Goal: Task Accomplishment & Management: Use online tool/utility

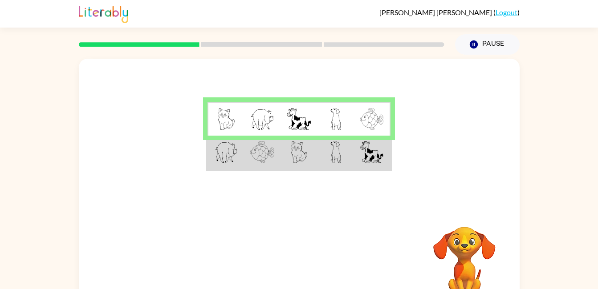
click at [345, 150] on td at bounding box center [335, 153] width 36 height 34
click at [348, 153] on td at bounding box center [335, 153] width 36 height 34
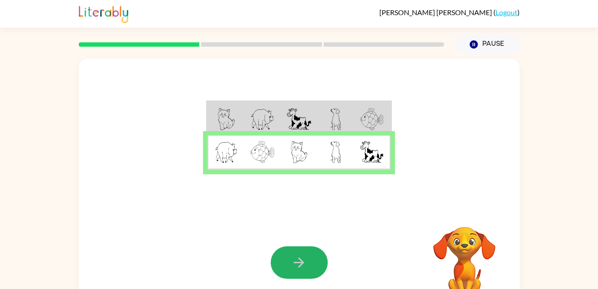
click at [292, 257] on icon "button" at bounding box center [299, 263] width 16 height 16
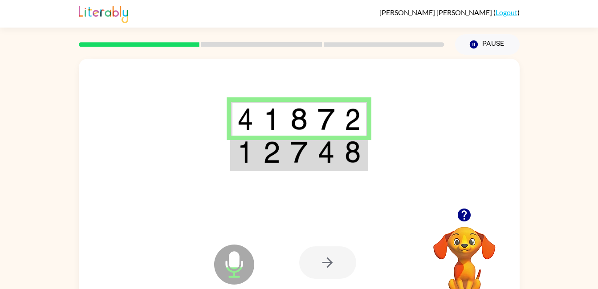
click at [297, 156] on img at bounding box center [298, 152] width 17 height 22
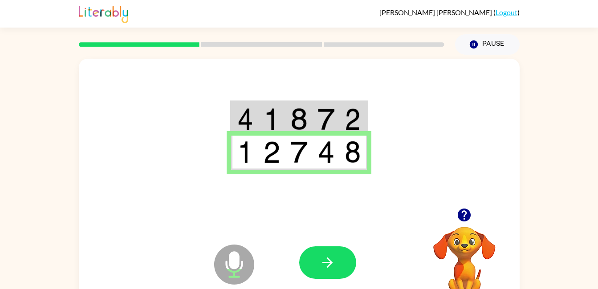
click at [332, 257] on icon "button" at bounding box center [327, 263] width 16 height 16
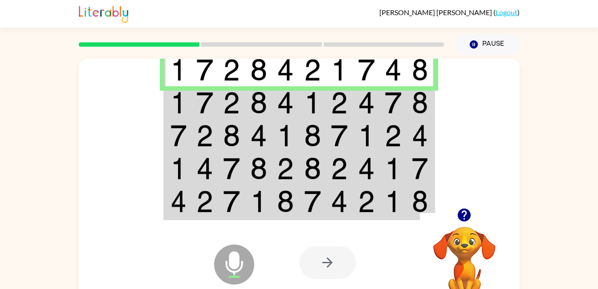
click at [301, 110] on td at bounding box center [312, 102] width 27 height 33
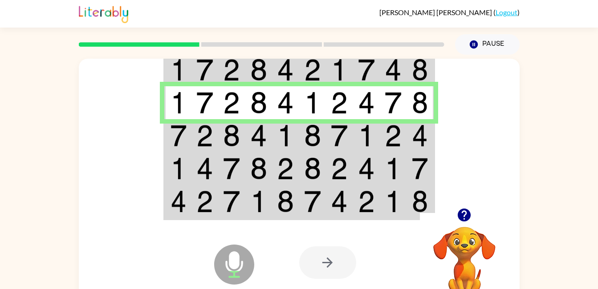
click at [255, 132] on img at bounding box center [258, 136] width 17 height 22
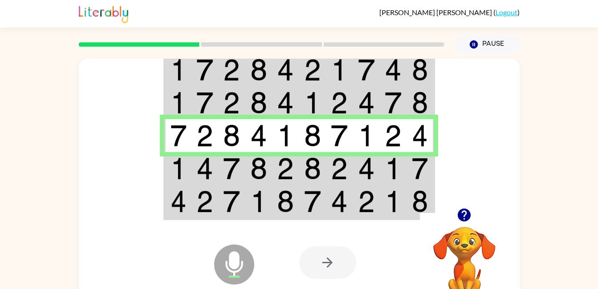
click at [298, 164] on td at bounding box center [285, 168] width 27 height 33
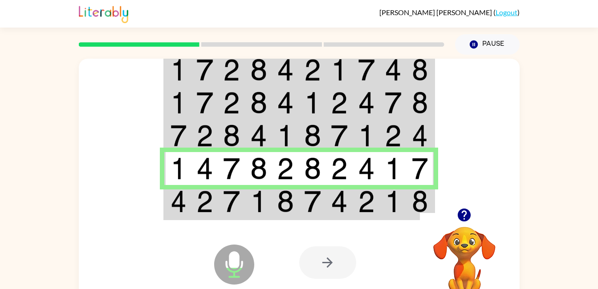
click at [192, 207] on td at bounding box center [204, 202] width 27 height 34
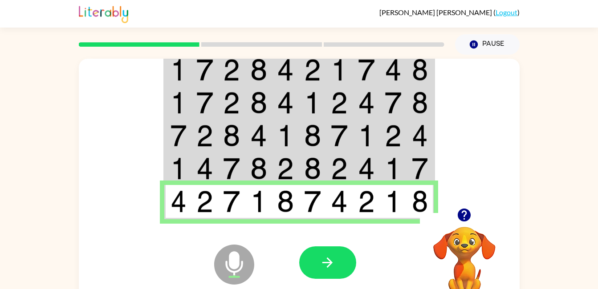
click at [339, 264] on button "button" at bounding box center [327, 263] width 57 height 32
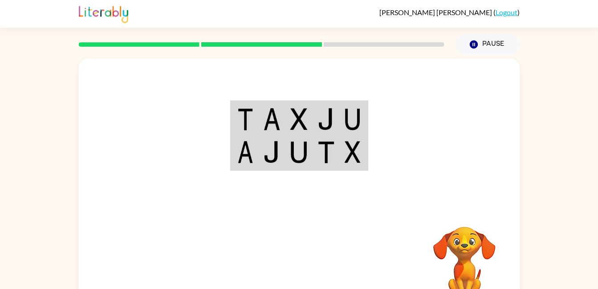
click at [252, 119] on img at bounding box center [245, 119] width 16 height 22
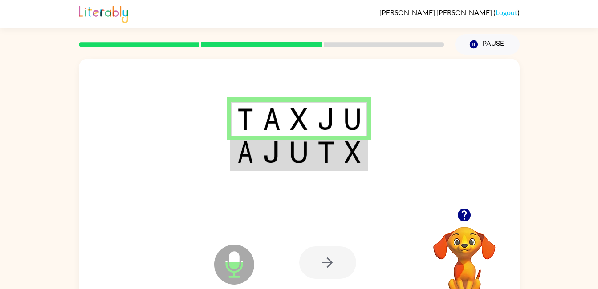
click at [270, 159] on img at bounding box center [271, 152] width 17 height 22
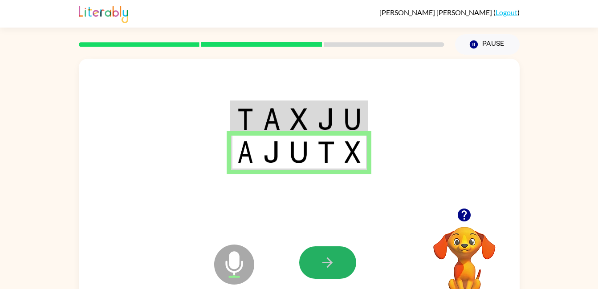
click at [308, 258] on button "button" at bounding box center [327, 263] width 57 height 32
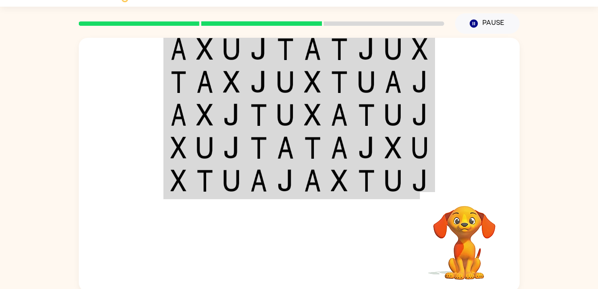
scroll to position [19, 0]
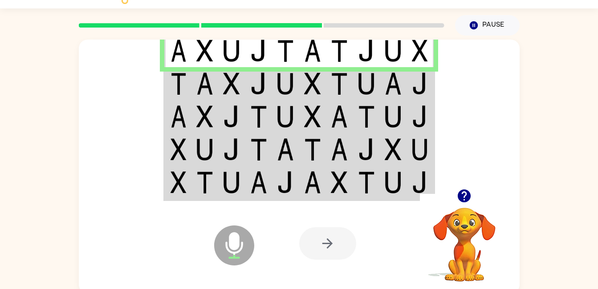
click at [242, 85] on td at bounding box center [231, 83] width 27 height 33
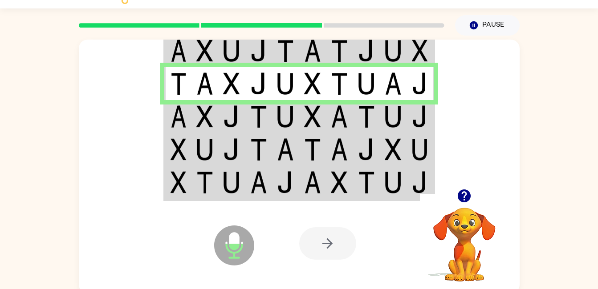
click at [170, 109] on img at bounding box center [178, 116] width 16 height 22
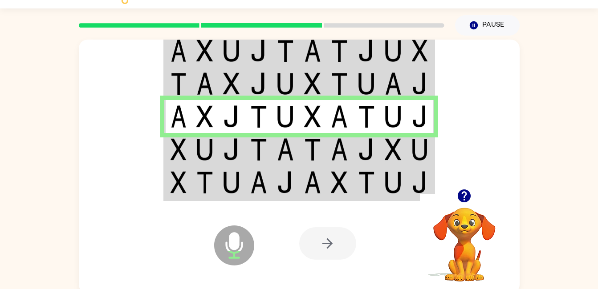
click at [207, 146] on img at bounding box center [204, 149] width 17 height 22
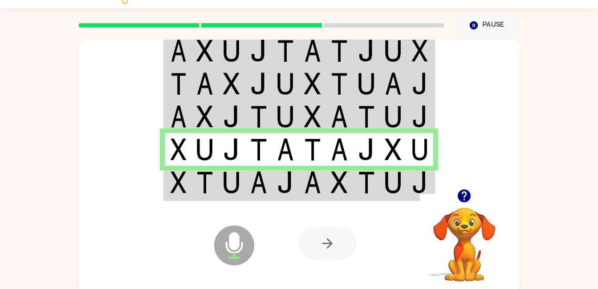
click at [314, 251] on div at bounding box center [327, 243] width 57 height 32
click at [332, 178] on img at bounding box center [339, 182] width 17 height 22
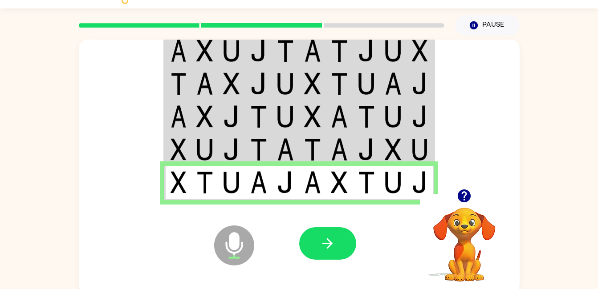
click at [314, 240] on button "button" at bounding box center [327, 243] width 57 height 32
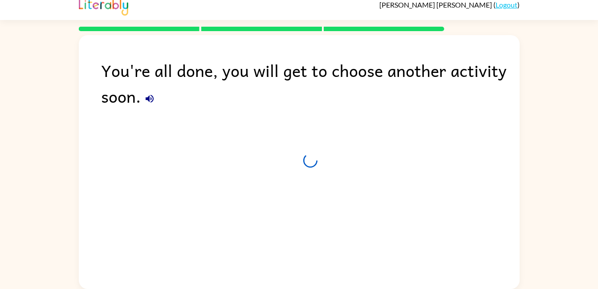
scroll to position [8, 0]
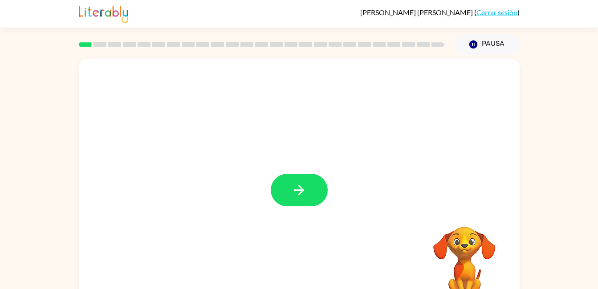
click at [303, 193] on div at bounding box center [299, 190] width 57 height 32
click at [302, 193] on icon "button" at bounding box center [299, 190] width 16 height 16
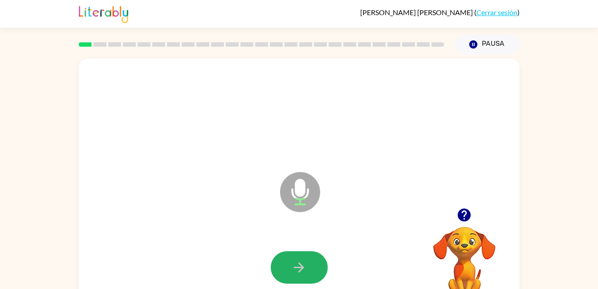
click at [299, 273] on icon "button" at bounding box center [299, 268] width 16 height 16
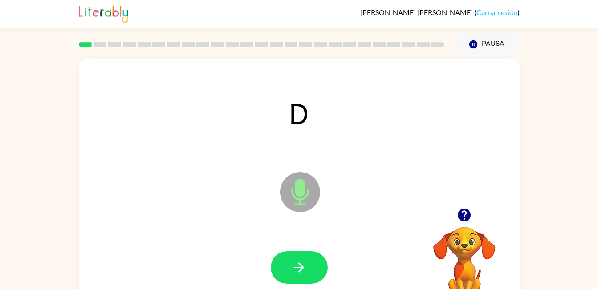
click at [311, 250] on div at bounding box center [299, 267] width 423 height 73
click at [309, 259] on button "button" at bounding box center [299, 267] width 57 height 32
click at [301, 265] on icon "button" at bounding box center [299, 268] width 16 height 16
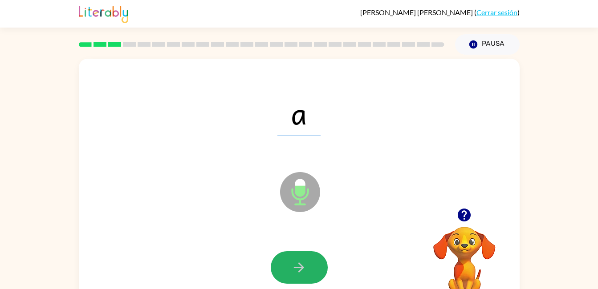
click at [303, 265] on icon "button" at bounding box center [299, 268] width 16 height 16
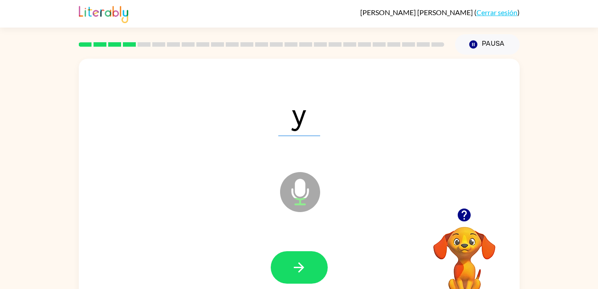
click at [316, 267] on button "button" at bounding box center [299, 267] width 57 height 32
click at [290, 265] on button "button" at bounding box center [299, 267] width 57 height 32
click at [291, 263] on icon "button" at bounding box center [299, 268] width 16 height 16
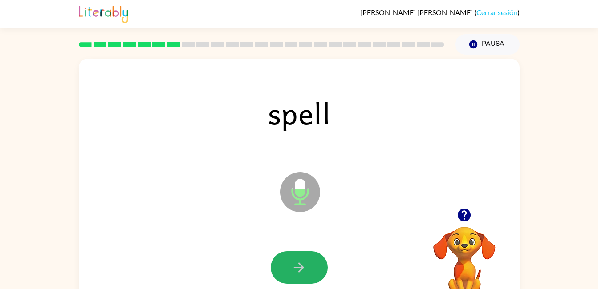
click at [288, 259] on button "button" at bounding box center [299, 267] width 57 height 32
click at [311, 270] on button "button" at bounding box center [299, 267] width 57 height 32
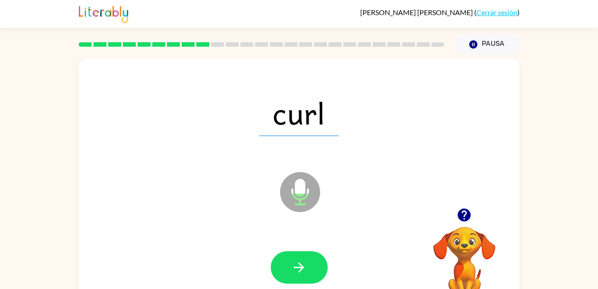
click at [310, 270] on button "button" at bounding box center [299, 267] width 57 height 32
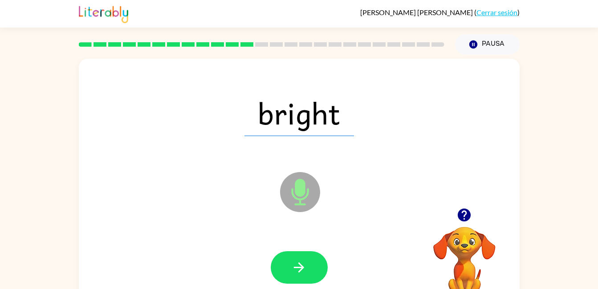
click at [310, 270] on button "button" at bounding box center [299, 267] width 57 height 32
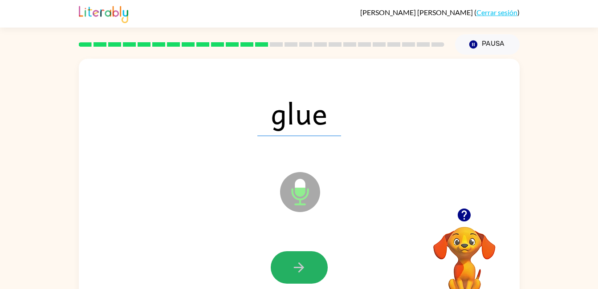
click at [310, 270] on button "button" at bounding box center [299, 267] width 57 height 32
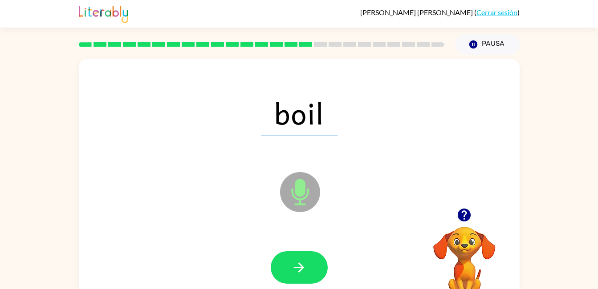
click at [305, 262] on icon "button" at bounding box center [299, 268] width 16 height 16
click at [305, 261] on icon "button" at bounding box center [299, 268] width 16 height 16
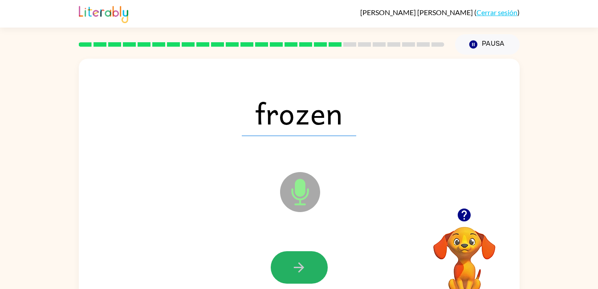
click at [305, 261] on icon "button" at bounding box center [299, 268] width 16 height 16
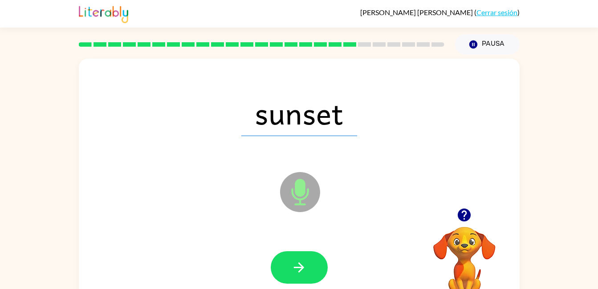
click at [305, 261] on icon "button" at bounding box center [299, 268] width 16 height 16
click at [307, 261] on button "button" at bounding box center [299, 267] width 57 height 32
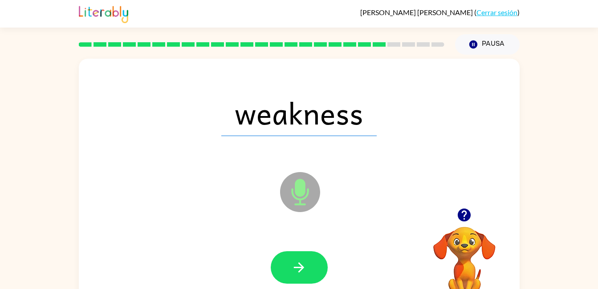
click at [307, 261] on button "button" at bounding box center [299, 267] width 57 height 32
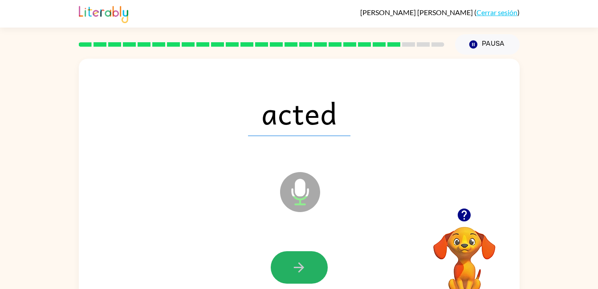
click at [306, 261] on icon "button" at bounding box center [299, 268] width 16 height 16
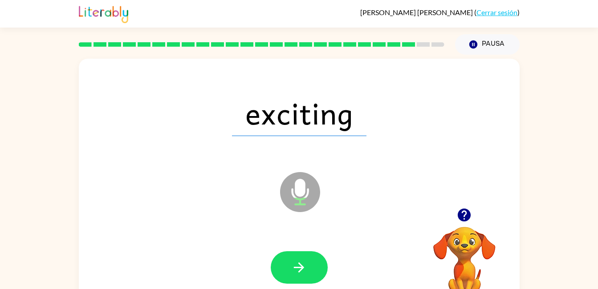
click at [307, 261] on button "button" at bounding box center [299, 267] width 57 height 32
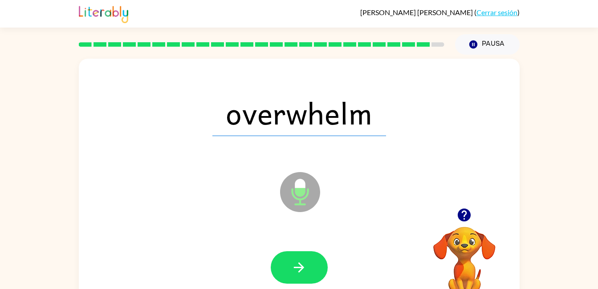
click at [291, 260] on button "button" at bounding box center [299, 267] width 57 height 32
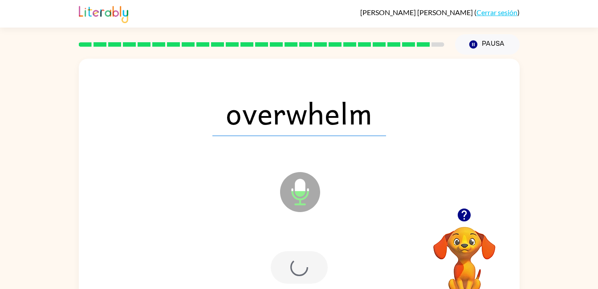
click at [302, 265] on div at bounding box center [299, 267] width 57 height 32
click at [300, 265] on div at bounding box center [299, 267] width 57 height 32
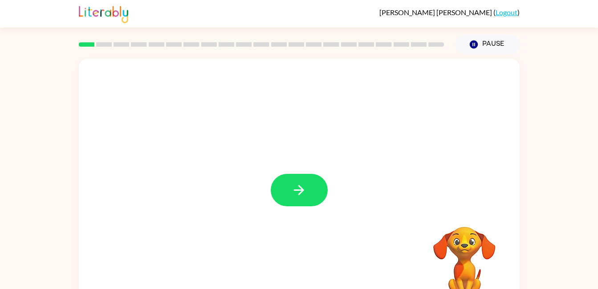
click at [318, 190] on button "button" at bounding box center [299, 190] width 57 height 32
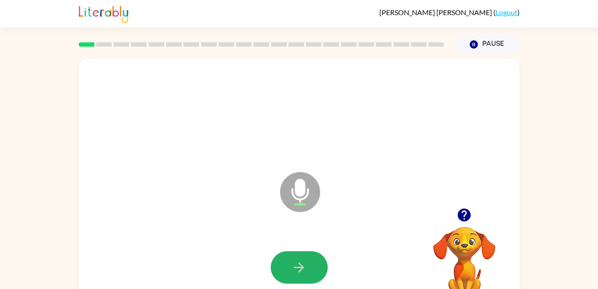
click at [295, 259] on button "button" at bounding box center [299, 267] width 57 height 32
click at [280, 258] on button "button" at bounding box center [299, 267] width 57 height 32
drag, startPoint x: 304, startPoint y: 260, endPoint x: 305, endPoint y: 275, distance: 14.3
click at [305, 275] on div at bounding box center [299, 267] width 423 height 73
click at [297, 277] on button "button" at bounding box center [299, 267] width 57 height 32
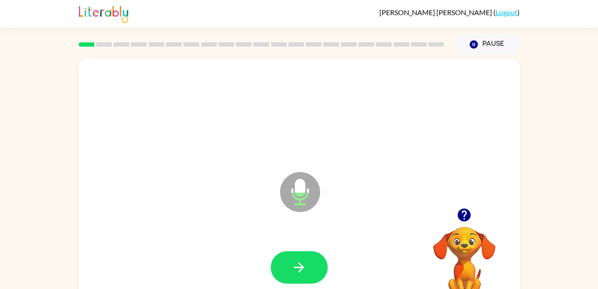
click at [295, 258] on button "button" at bounding box center [299, 267] width 57 height 32
click at [317, 271] on button "button" at bounding box center [299, 267] width 57 height 32
click at [295, 259] on button "button" at bounding box center [299, 267] width 57 height 32
click at [296, 259] on button "button" at bounding box center [299, 267] width 57 height 32
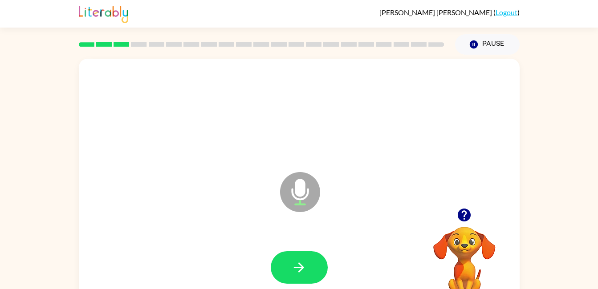
click at [296, 259] on button "button" at bounding box center [299, 267] width 57 height 32
click at [303, 269] on icon "button" at bounding box center [299, 268] width 10 height 10
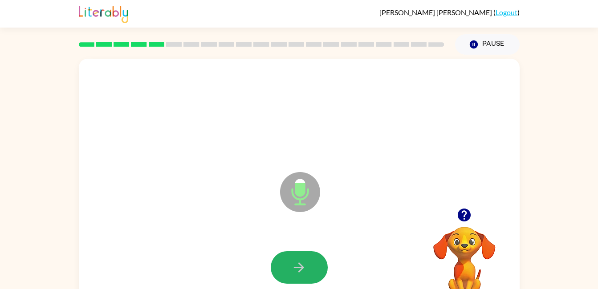
click at [296, 264] on icon "button" at bounding box center [299, 268] width 16 height 16
click at [315, 262] on button "button" at bounding box center [299, 267] width 57 height 32
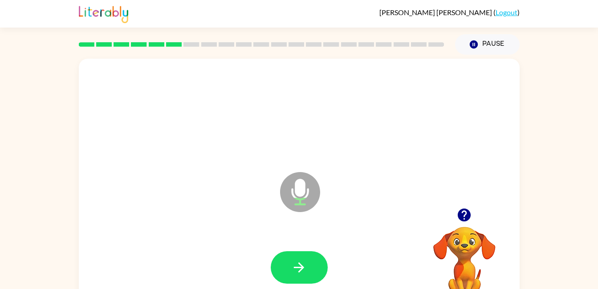
click at [315, 262] on button "button" at bounding box center [299, 267] width 57 height 32
click at [320, 266] on button "button" at bounding box center [299, 267] width 57 height 32
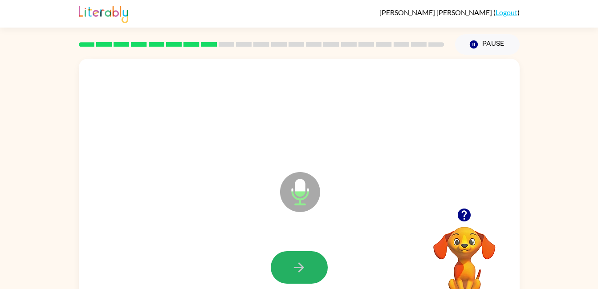
click at [319, 262] on button "button" at bounding box center [299, 267] width 57 height 32
click at [307, 272] on button "button" at bounding box center [299, 267] width 57 height 32
click at [283, 272] on button "button" at bounding box center [299, 267] width 57 height 32
click at [298, 268] on icon "button" at bounding box center [299, 268] width 10 height 10
click at [294, 268] on icon "button" at bounding box center [299, 268] width 10 height 10
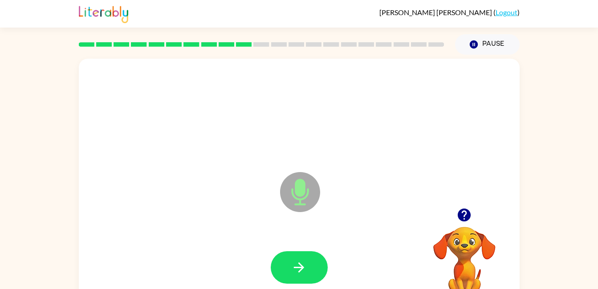
click at [294, 270] on icon "button" at bounding box center [299, 268] width 16 height 16
click at [300, 271] on icon "button" at bounding box center [299, 268] width 10 height 10
click at [299, 270] on icon "button" at bounding box center [299, 268] width 16 height 16
click at [300, 271] on icon "button" at bounding box center [299, 268] width 10 height 10
click at [308, 273] on button "button" at bounding box center [299, 267] width 57 height 32
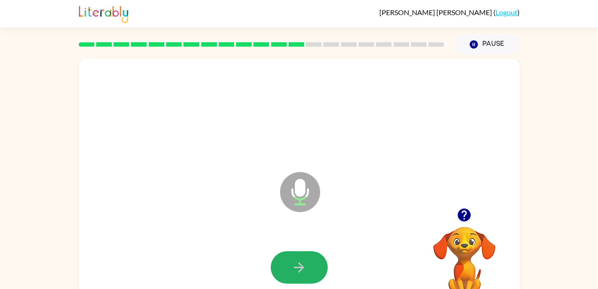
click at [283, 267] on button "button" at bounding box center [299, 267] width 57 height 32
click at [282, 264] on button "button" at bounding box center [299, 267] width 57 height 32
click at [282, 263] on button "button" at bounding box center [299, 267] width 57 height 32
click at [292, 259] on button "button" at bounding box center [299, 267] width 57 height 32
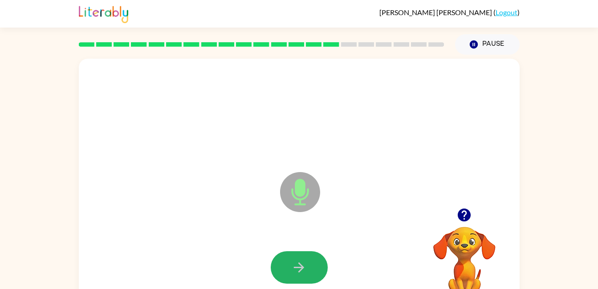
click at [285, 263] on button "button" at bounding box center [299, 267] width 57 height 32
click at [299, 263] on icon "button" at bounding box center [299, 268] width 16 height 16
click at [301, 263] on icon "button" at bounding box center [299, 268] width 16 height 16
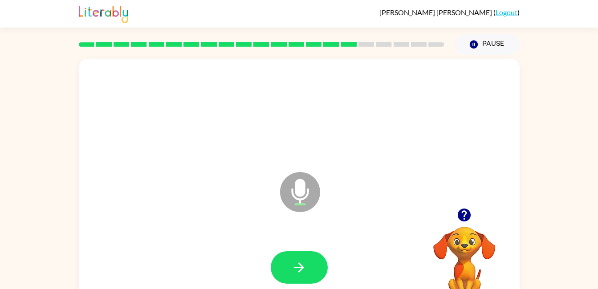
click at [301, 263] on icon "button" at bounding box center [299, 268] width 16 height 16
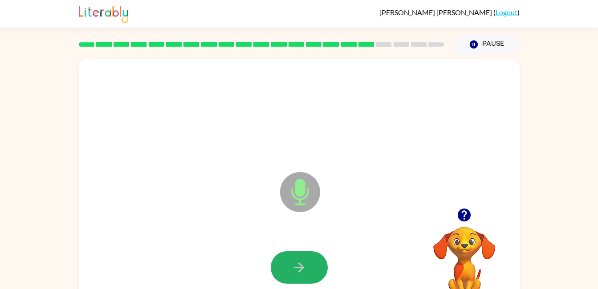
click at [301, 253] on button "button" at bounding box center [299, 267] width 57 height 32
click at [315, 268] on button "button" at bounding box center [299, 267] width 57 height 32
click at [316, 267] on button "button" at bounding box center [299, 267] width 57 height 32
click at [317, 267] on button "button" at bounding box center [299, 267] width 57 height 32
click at [313, 267] on button "button" at bounding box center [299, 267] width 57 height 32
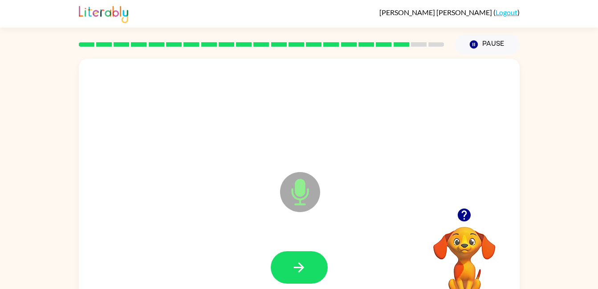
click at [313, 267] on button "button" at bounding box center [299, 267] width 57 height 32
click at [318, 271] on button "button" at bounding box center [299, 267] width 57 height 32
click at [316, 269] on button "button" at bounding box center [299, 267] width 57 height 32
